Goal: Task Accomplishment & Management: Use online tool/utility

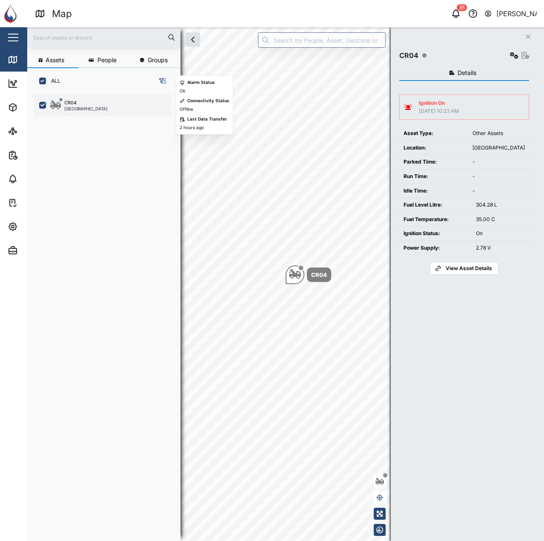
scroll to position [436, 133]
drag, startPoint x: 97, startPoint y: 109, endPoint x: 123, endPoint y: 106, distance: 27.0
click at [97, 108] on div "CR04 [GEOGRAPHIC_DATA]" at bounding box center [107, 104] width 115 height 11
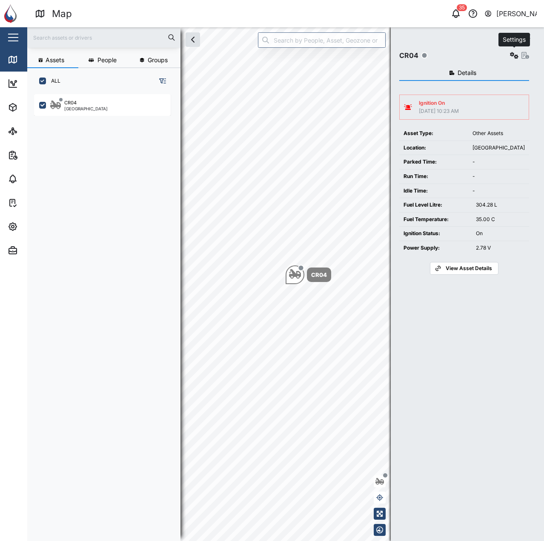
click at [514, 54] on icon "button" at bounding box center [514, 55] width 9 height 7
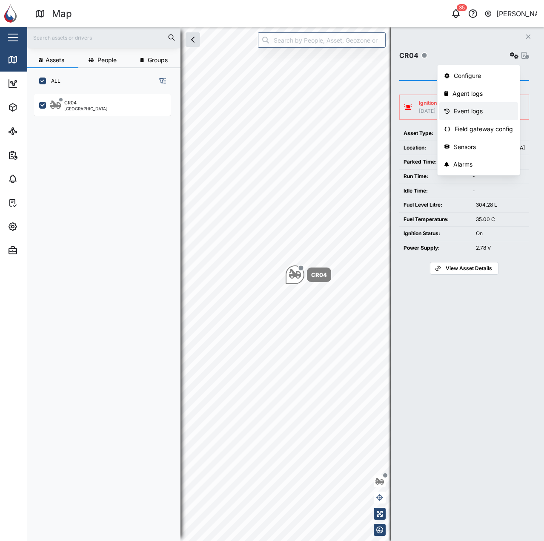
click at [473, 108] on div "Event logs" at bounding box center [483, 110] width 59 height 9
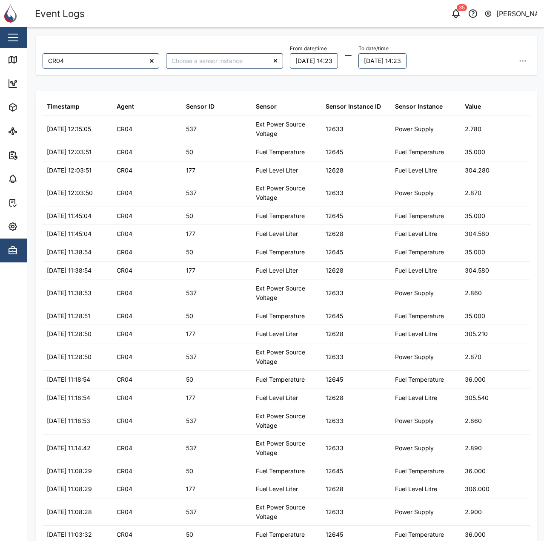
drag, startPoint x: 311, startPoint y: 69, endPoint x: 299, endPoint y: 54, distance: 18.4
click at [311, 68] on div "From date/time [DATE] 14:23 To date/time [DATE] 14:23" at bounding box center [410, 55] width 247 height 33
click at [299, 54] on button "[DATE] 14:23" at bounding box center [314, 60] width 48 height 15
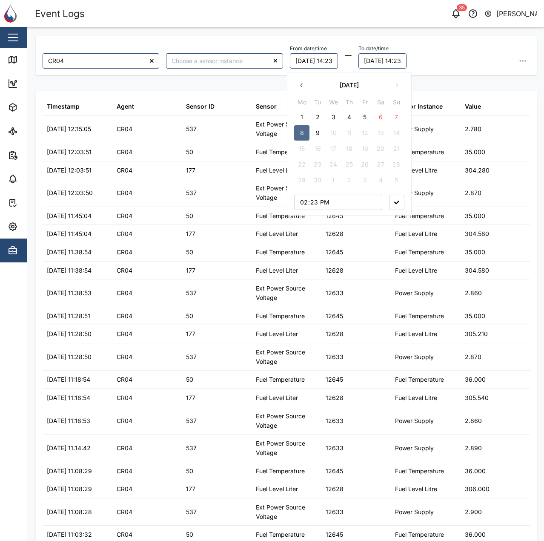
click at [298, 83] on icon "button" at bounding box center [301, 85] width 7 height 7
click at [396, 85] on icon "button" at bounding box center [396, 85] width 7 height 7
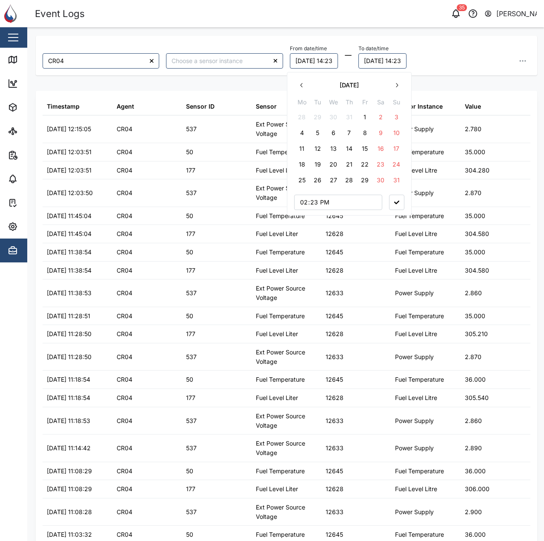
click at [396, 85] on icon "button" at bounding box center [396, 85] width 7 height 7
click at [299, 86] on icon "button" at bounding box center [301, 85] width 7 height 7
click at [300, 132] on button "4" at bounding box center [301, 132] width 15 height 15
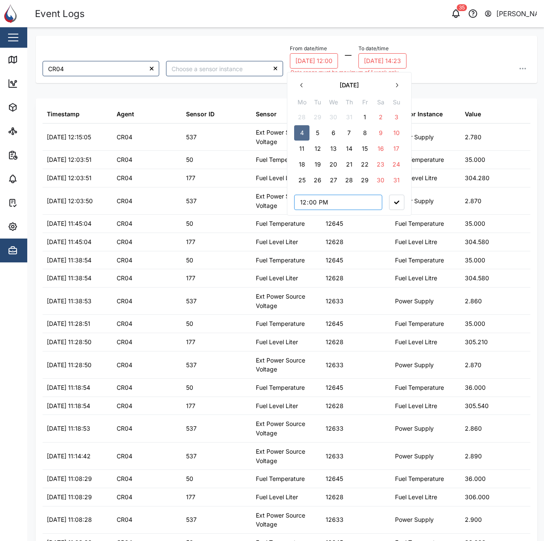
type input "00:00"
click at [394, 199] on button "button" at bounding box center [396, 202] width 15 height 15
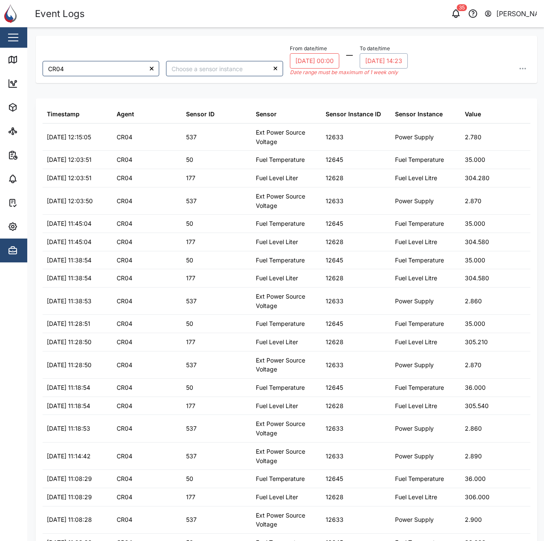
click at [395, 64] on button "[DATE] 14:23" at bounding box center [384, 60] width 48 height 15
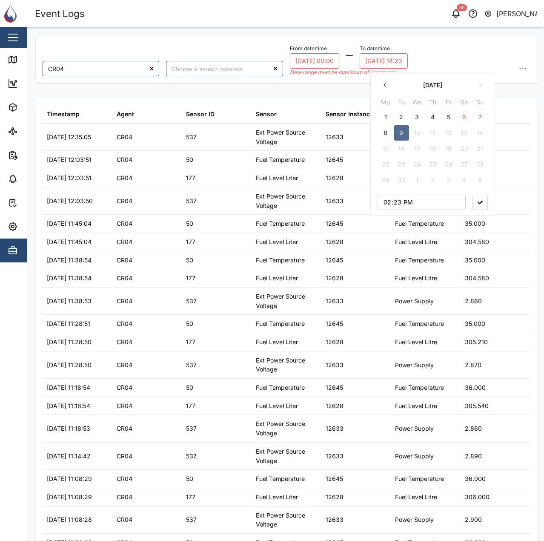
click at [386, 86] on icon "button" at bounding box center [385, 85] width 7 height 7
click at [389, 146] on button "11" at bounding box center [385, 148] width 15 height 15
type input "00:00"
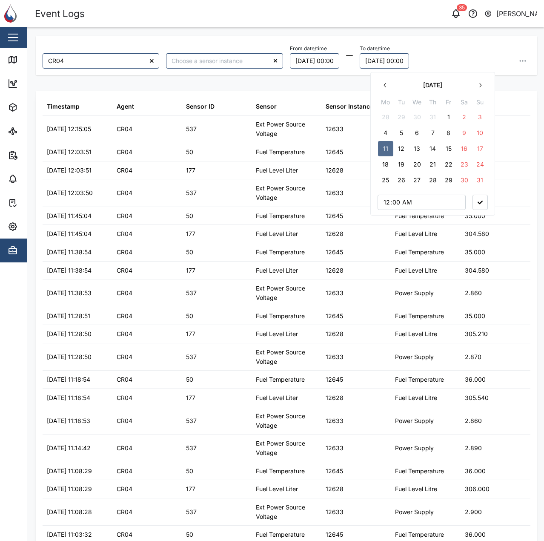
click at [474, 204] on button "button" at bounding box center [480, 202] width 15 height 15
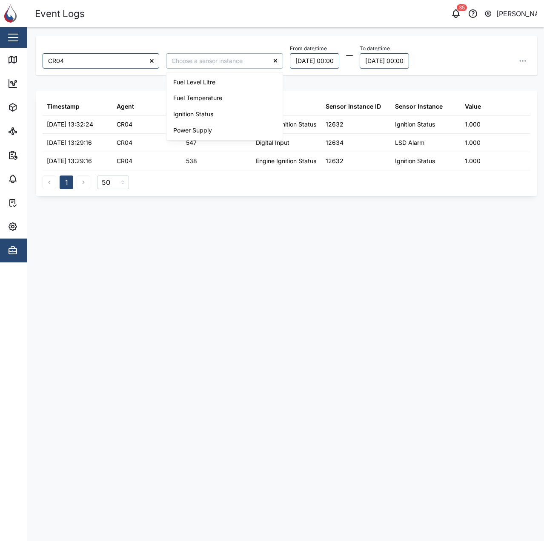
click at [238, 68] on input "search" at bounding box center [224, 60] width 117 height 15
click at [345, 87] on div "CR04 From date/time [DATE] 00:00 To date/time [DATE] 00:00 Timestamp Agent Sens…" at bounding box center [287, 280] width 502 height 488
click at [521, 60] on icon "button" at bounding box center [523, 61] width 9 height 9
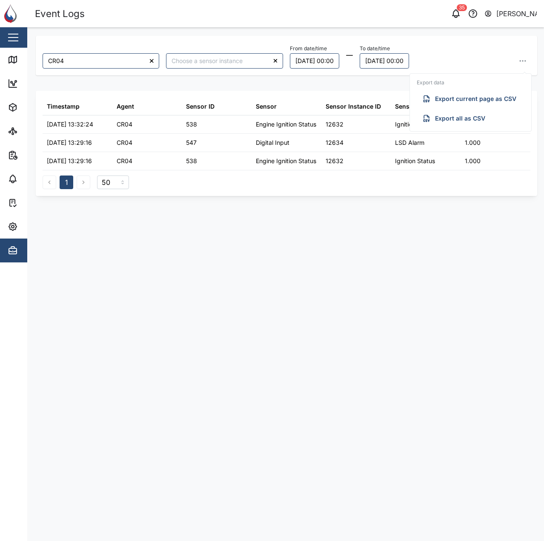
click at [452, 122] on span "Export all as CSV" at bounding box center [460, 118] width 50 height 14
click at [457, 49] on div "From date/time [DATE] 00:00 To date/time [DATE] 00:00 Export data Export curren…" at bounding box center [410, 56] width 241 height 26
click at [328, 59] on button "[DATE] 00:00" at bounding box center [314, 60] width 49 height 15
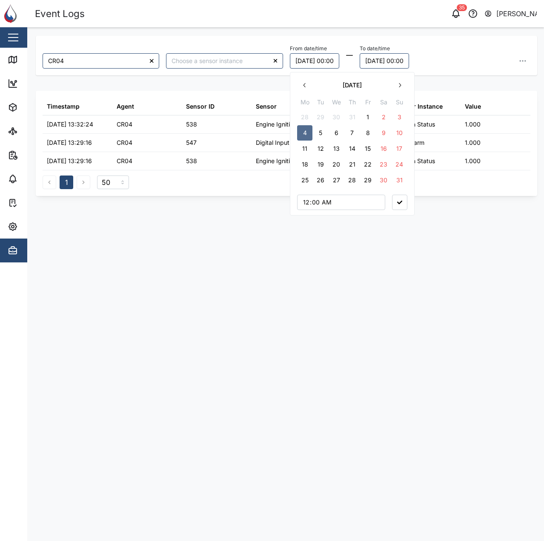
click at [307, 146] on button "11" at bounding box center [304, 148] width 15 height 15
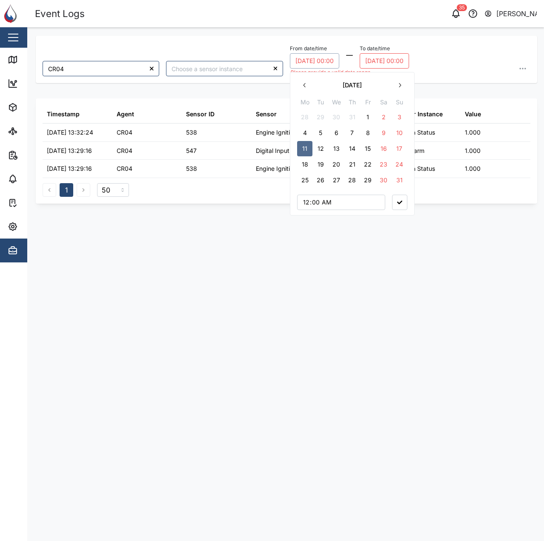
click at [396, 62] on button "[DATE] 00:00" at bounding box center [384, 60] width 49 height 15
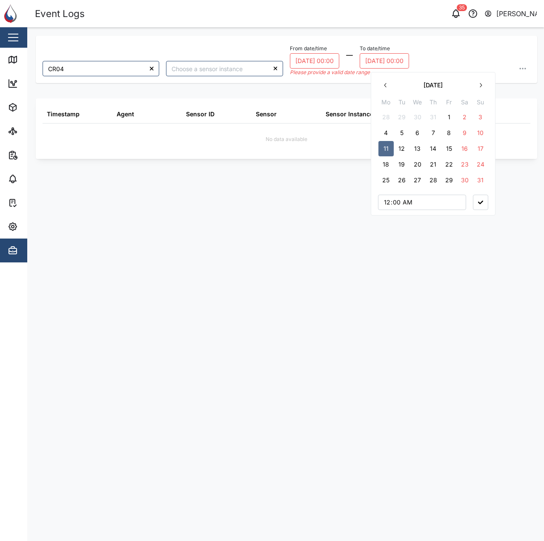
click at [385, 164] on button "18" at bounding box center [385, 164] width 15 height 15
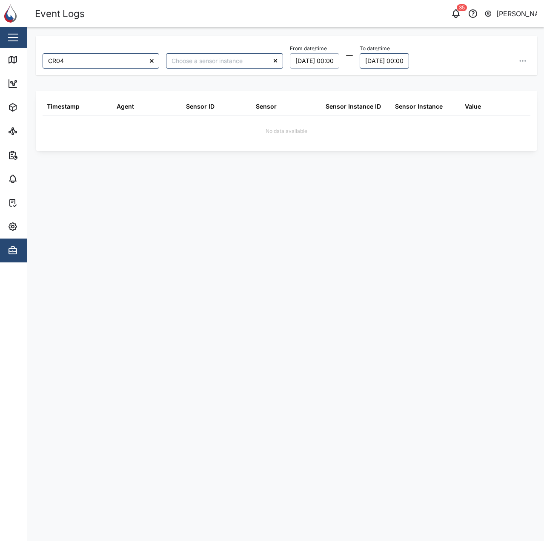
click at [311, 164] on div "CR04 From date/time [DATE] 00:00 To date/time [DATE] 00:00 [DATE] Mo Tu We Th F…" at bounding box center [287, 280] width 502 height 488
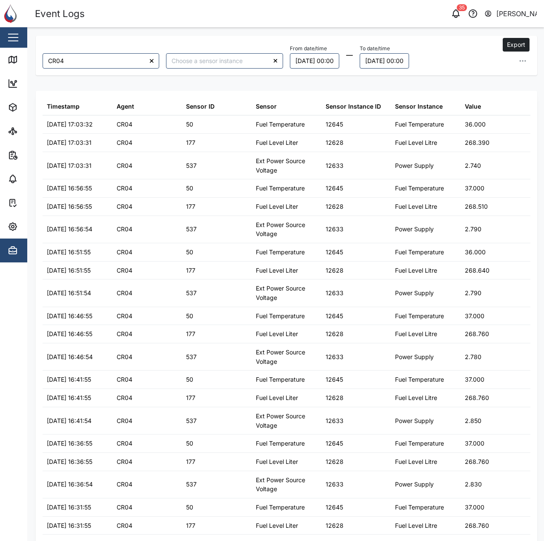
click at [519, 57] on icon "button" at bounding box center [523, 61] width 9 height 9
click at [482, 118] on button "Export all as CSV" at bounding box center [465, 118] width 108 height 15
drag, startPoint x: 341, startPoint y: 90, endPoint x: 335, endPoint y: 86, distance: 7.2
click at [340, 89] on div "CR04 From date/time [DATE] 00:00 To date/time [DATE] 00:00 Export data Export c…" at bounding box center [287, 280] width 502 height 488
click at [319, 66] on button "[DATE] 00:00" at bounding box center [314, 60] width 49 height 15
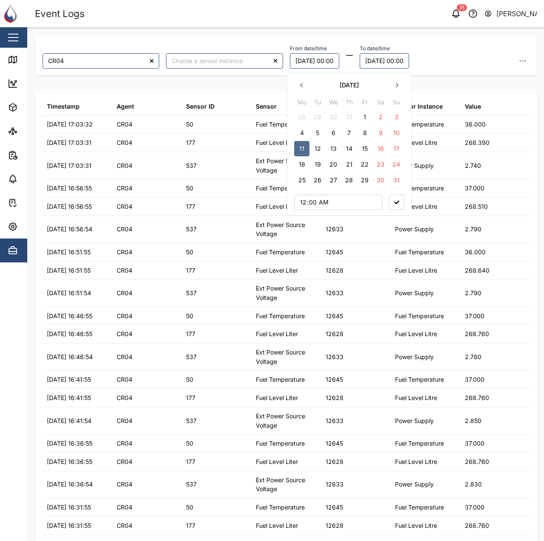
click at [304, 166] on button "18" at bounding box center [301, 164] width 15 height 15
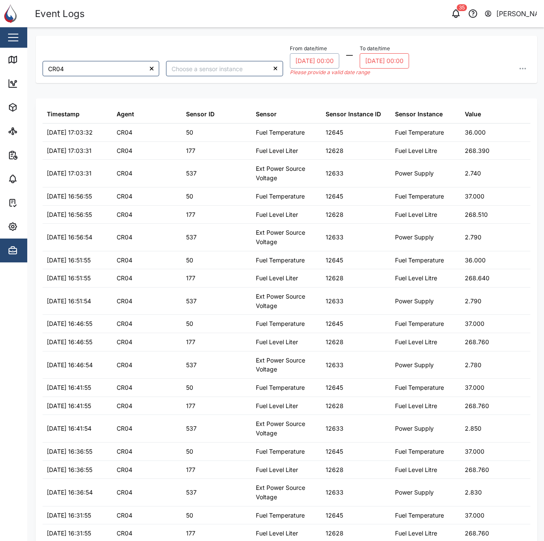
click at [400, 65] on button "[DATE] 00:00" at bounding box center [384, 60] width 49 height 15
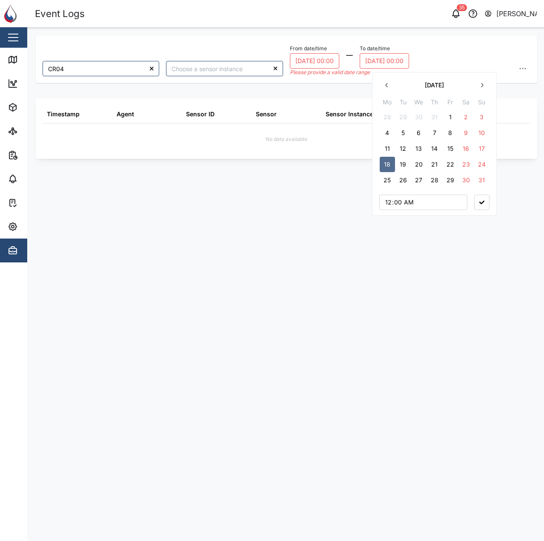
click at [388, 178] on button "25" at bounding box center [387, 179] width 15 height 15
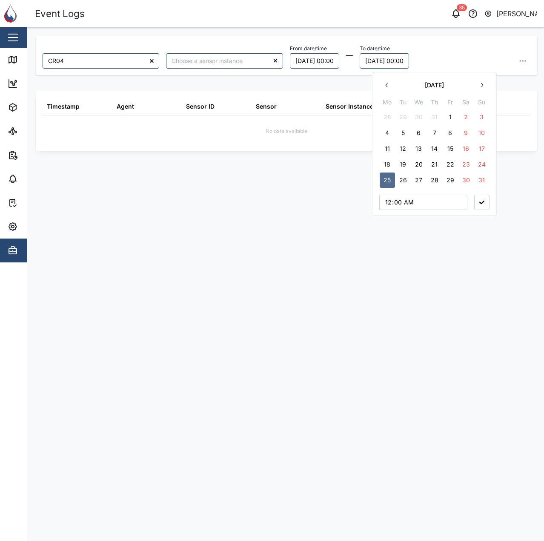
click at [483, 199] on button "button" at bounding box center [481, 202] width 15 height 15
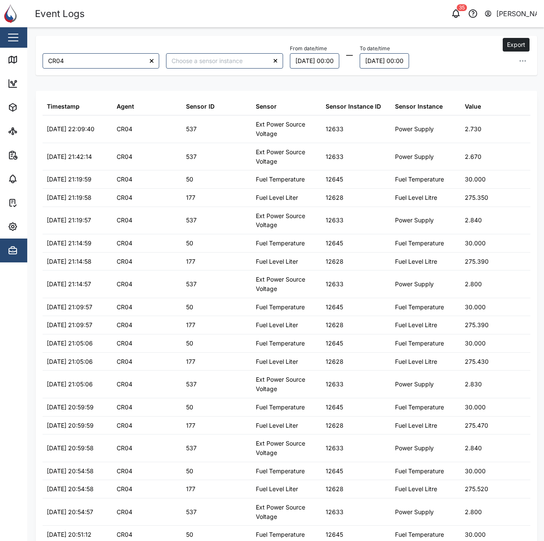
click at [519, 64] on icon "button" at bounding box center [523, 61] width 9 height 9
click at [442, 118] on span "Export all as CSV" at bounding box center [454, 118] width 50 height 14
click at [325, 65] on button "[DATE] 00:00" at bounding box center [314, 60] width 49 height 15
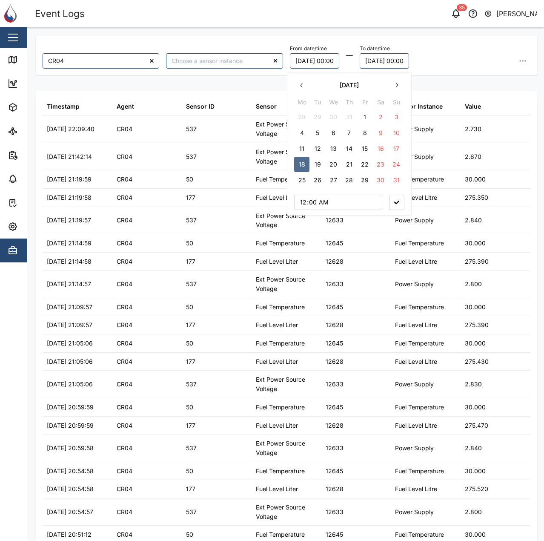
click at [303, 181] on button "25" at bounding box center [301, 179] width 15 height 15
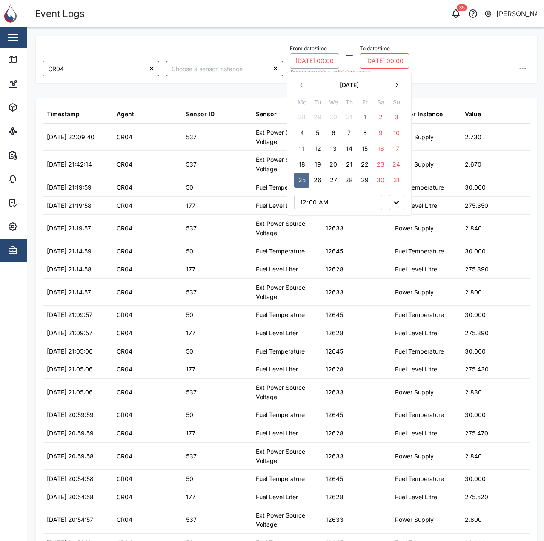
click at [391, 69] on div "Please provide a valid date range" at bounding box center [349, 73] width 119 height 8
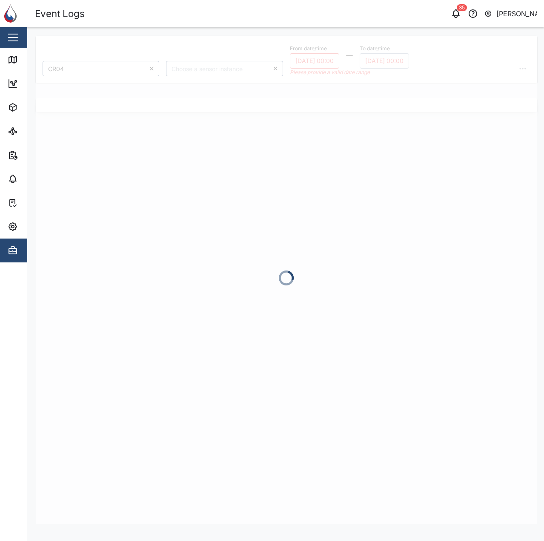
click at [396, 60] on div "CR04 From date/time [DATE] 00:00 To date/time [DATE] 00:00 Please provide a val…" at bounding box center [287, 280] width 502 height 488
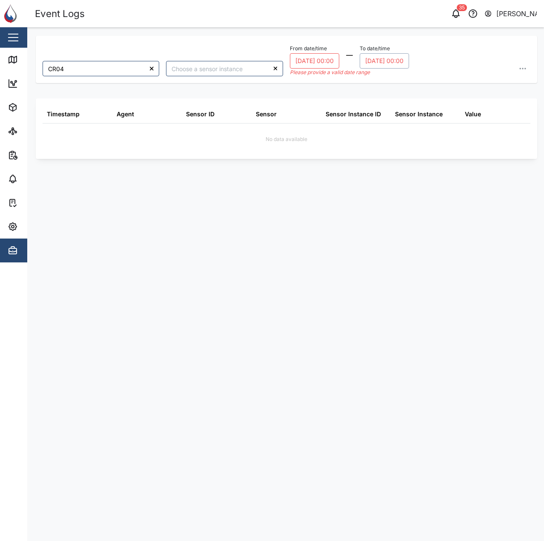
click at [409, 58] on button "[DATE] 00:00" at bounding box center [384, 60] width 49 height 15
drag, startPoint x: 481, startPoint y: 82, endPoint x: 468, endPoint y: 84, distance: 12.9
click at [482, 83] on icon "button" at bounding box center [483, 85] width 7 height 7
click at [389, 120] on button "1" at bounding box center [388, 116] width 15 height 15
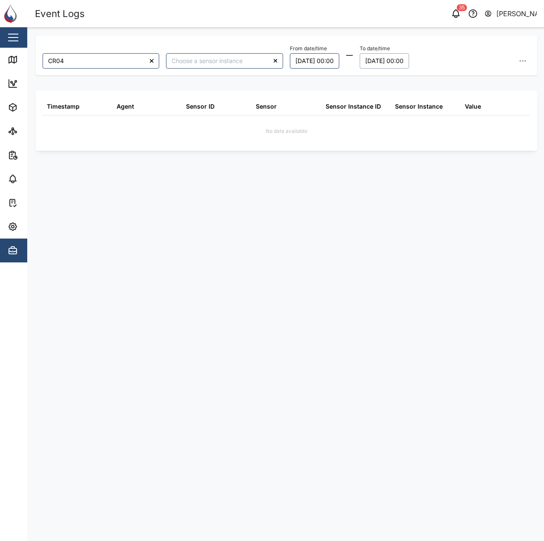
click at [453, 48] on div "From date/time [DATE] 00:00 To date/time [DATE] 00:00 [DATE] Mo Tu We Th Fr Sa …" at bounding box center [410, 56] width 241 height 26
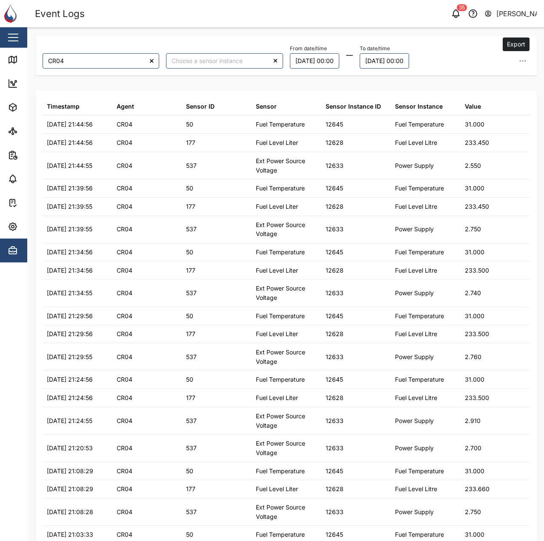
click at [522, 63] on button "button" at bounding box center [522, 60] width 15 height 15
click at [495, 115] on button "Export all as CSV" at bounding box center [465, 118] width 108 height 15
click at [307, 59] on button "[DATE] 00:00" at bounding box center [314, 60] width 49 height 15
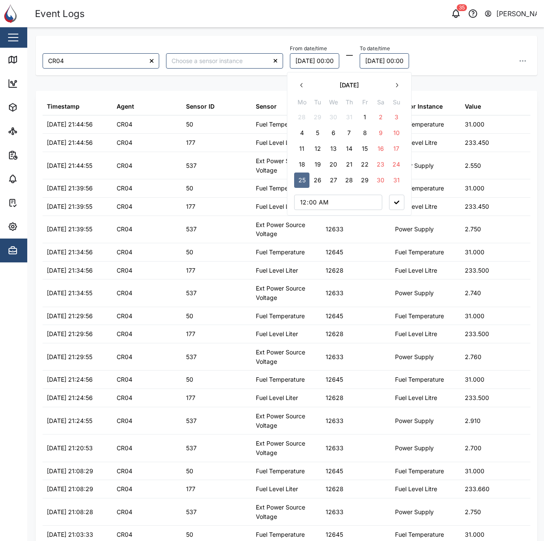
click at [397, 84] on icon "button" at bounding box center [396, 85] width 7 height 7
click at [304, 118] on button "1" at bounding box center [301, 116] width 15 height 15
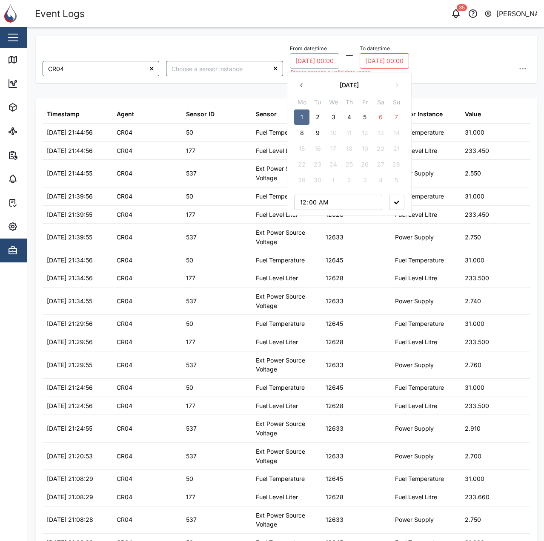
click at [388, 59] on button "[DATE] 00:00" at bounding box center [384, 60] width 49 height 15
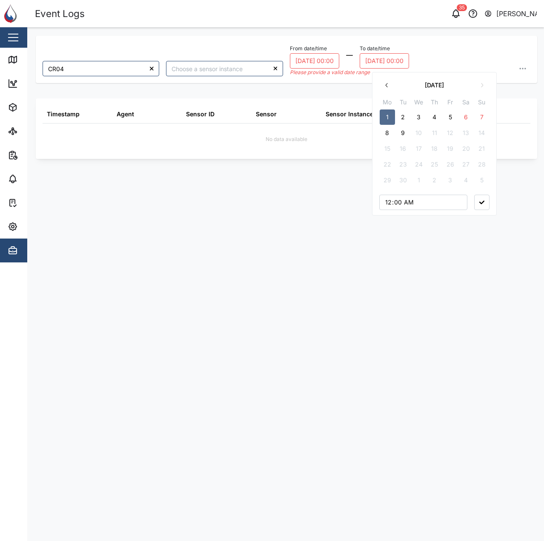
click at [381, 133] on button "8" at bounding box center [387, 132] width 15 height 15
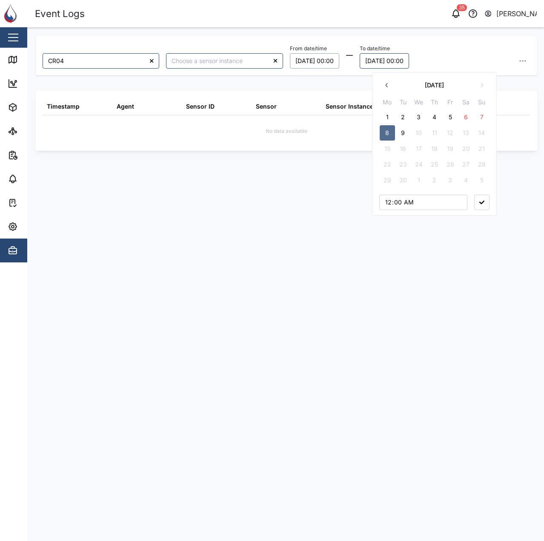
drag, startPoint x: 455, startPoint y: 47, endPoint x: 470, endPoint y: 47, distance: 15.3
click at [457, 47] on div "From date/time [DATE] 00:00 To date/time [DATE] 00:00 [DATE] Mo Tu We Th Fr Sa …" at bounding box center [410, 56] width 241 height 26
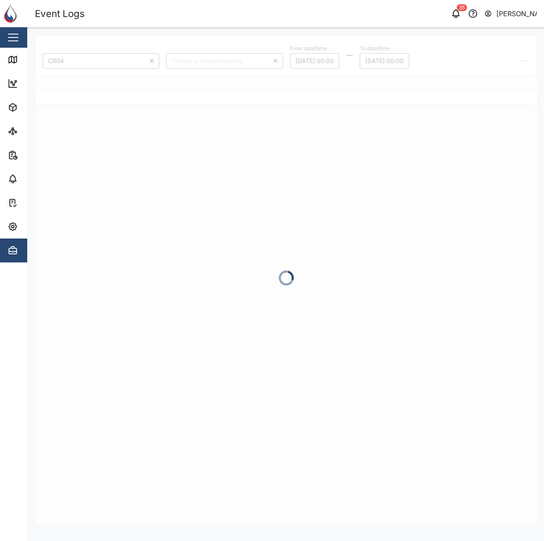
click at [525, 63] on div "CR04 From date/time [DATE] 00:00 To date/time [DATE] 00:00 Export" at bounding box center [287, 280] width 502 height 488
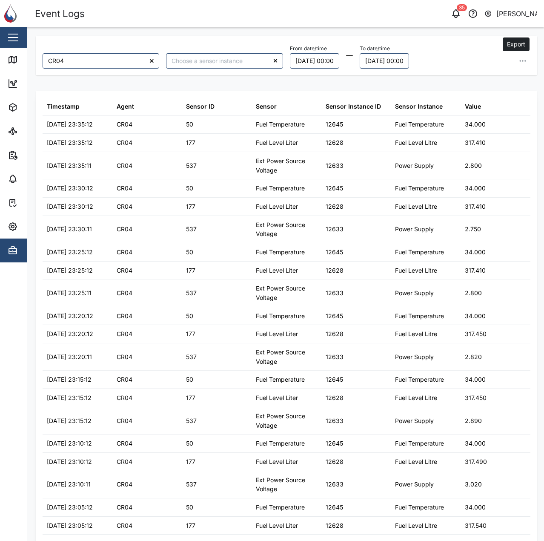
click at [517, 55] on button "button" at bounding box center [522, 60] width 15 height 15
click at [481, 118] on button "Export all as CSV" at bounding box center [465, 118] width 108 height 15
